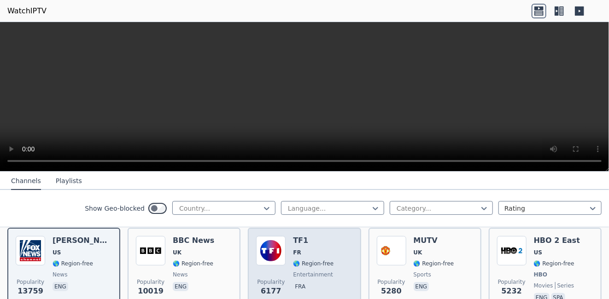
scroll to position [92, 0]
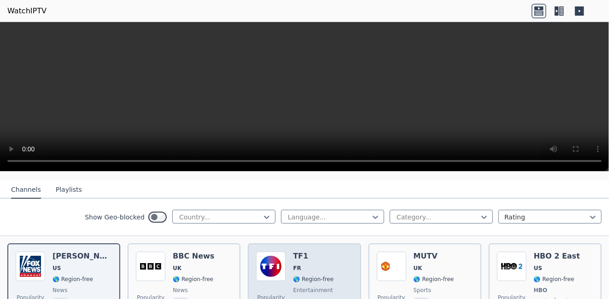
click at [319, 276] on span "🌎 Region-free" at bounding box center [313, 279] width 41 height 7
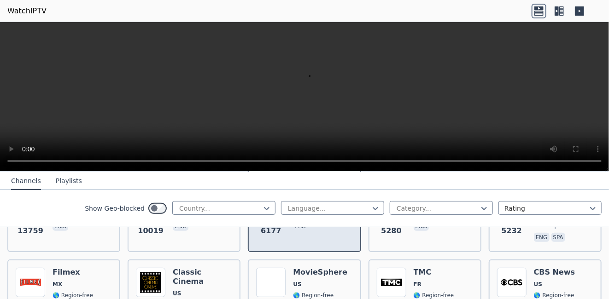
scroll to position [184, 0]
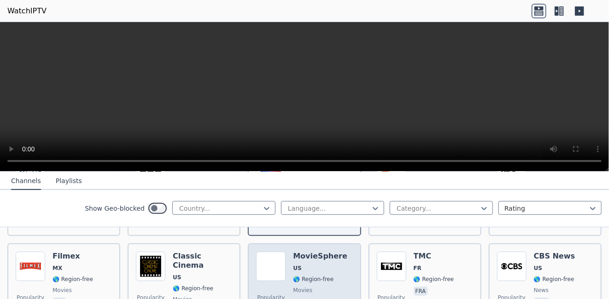
click at [307, 265] on span "US" at bounding box center [320, 268] width 54 height 7
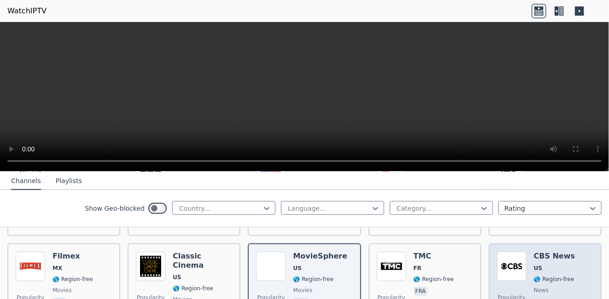
click at [576, 262] on div "Popularity 2820 CBS News US 🌎 Region-free news eng" at bounding box center [545, 285] width 96 height 66
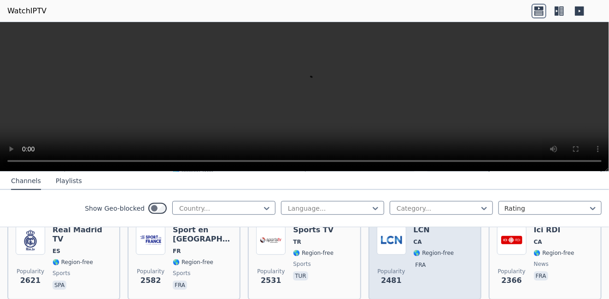
scroll to position [323, 0]
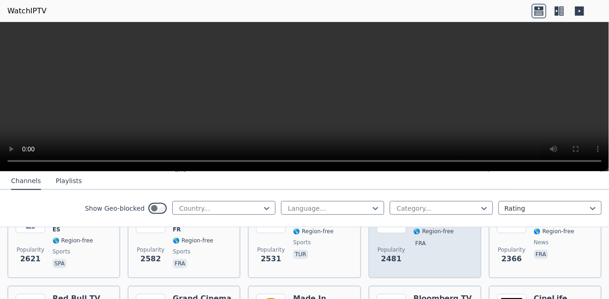
click at [436, 240] on span "fra" at bounding box center [434, 244] width 41 height 11
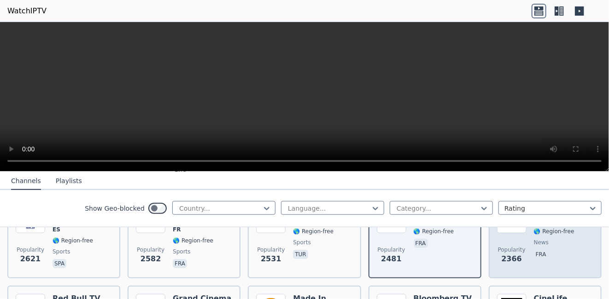
click at [540, 263] on div "Popularity [STREET_ADDRESS] 🌎 Region-free news fra" at bounding box center [545, 237] width 113 height 83
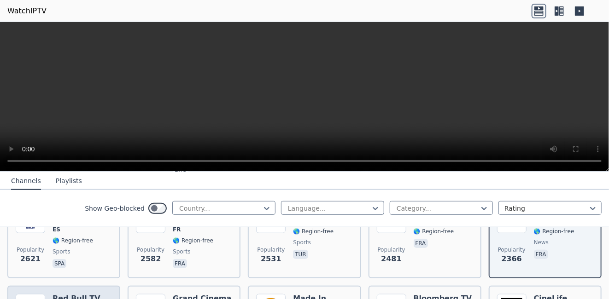
click at [85, 294] on h6 "Red Bull TV" at bounding box center [77, 298] width 48 height 9
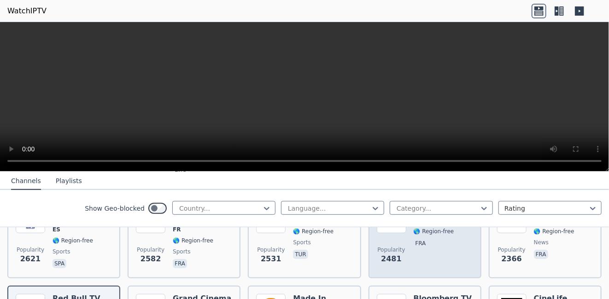
click at [405, 252] on div "Popularity 2481 LCN CA 🌎 Region-free fra" at bounding box center [425, 237] width 96 height 66
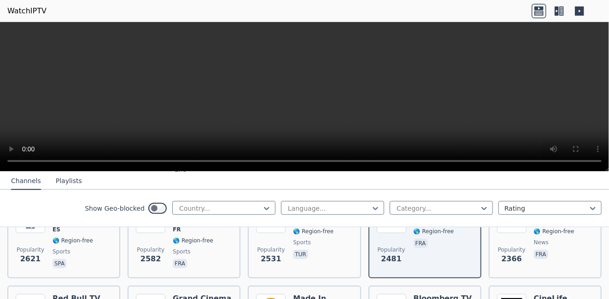
click at [315, 74] on video at bounding box center [304, 97] width 609 height 150
click at [327, 82] on video at bounding box center [304, 97] width 609 height 150
click at [362, 61] on video at bounding box center [304, 97] width 609 height 150
click at [309, 77] on video at bounding box center [304, 97] width 609 height 150
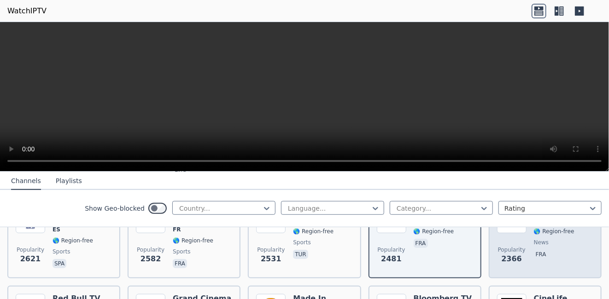
click at [556, 250] on span "fra" at bounding box center [554, 255] width 41 height 11
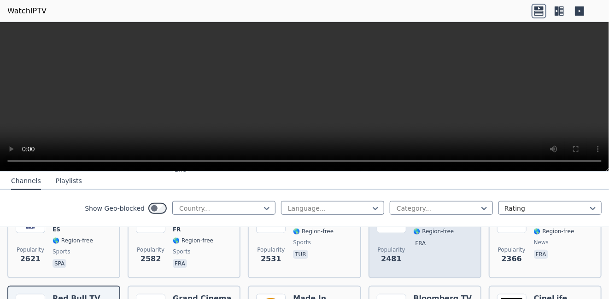
click at [447, 250] on div "Popularity 2481 LCN CA 🌎 Region-free fra" at bounding box center [425, 237] width 96 height 66
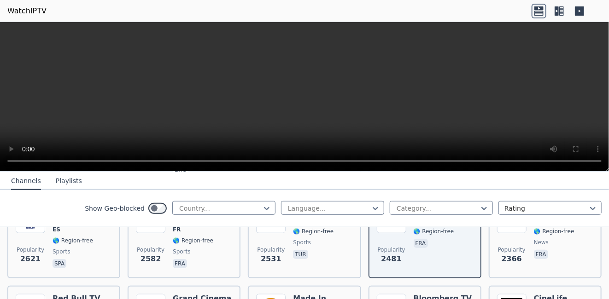
click at [309, 87] on video at bounding box center [304, 97] width 609 height 150
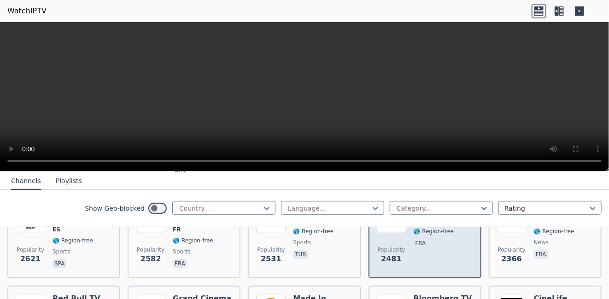
click at [428, 250] on div "LCN CA 🌎 Region-free fra" at bounding box center [434, 237] width 41 height 66
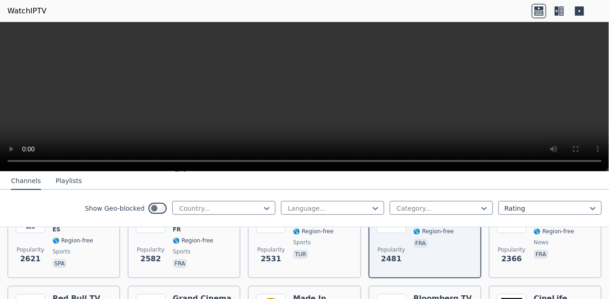
click at [357, 89] on video at bounding box center [304, 97] width 609 height 150
click at [273, 105] on video at bounding box center [304, 97] width 609 height 150
